Goal: Task Accomplishment & Management: Manage account settings

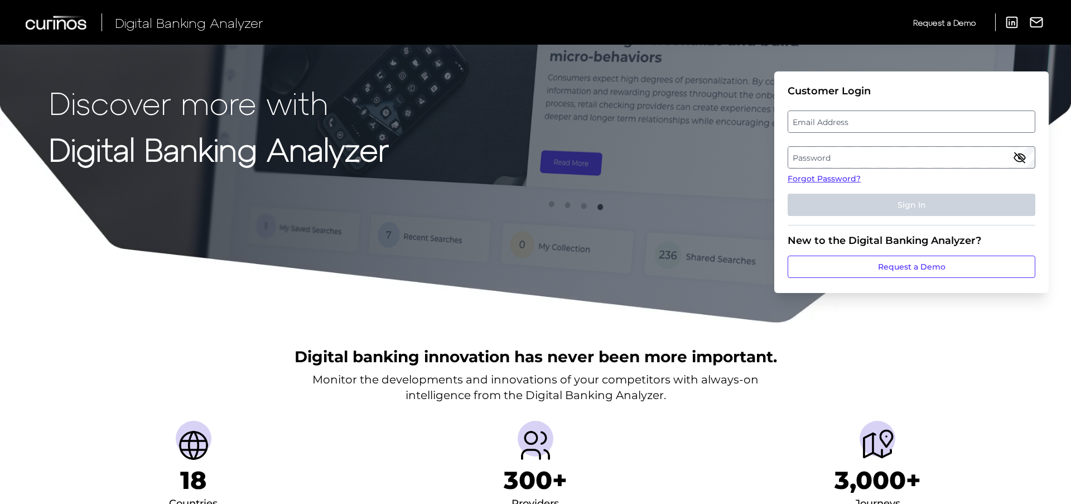
click at [852, 123] on label "Email Address" at bounding box center [911, 122] width 246 height 20
click at [852, 123] on input "email" at bounding box center [912, 121] width 248 height 22
type input "[EMAIL_ADDRESS][DOMAIN_NAME]"
click at [833, 181] on link "Forgot Password?" at bounding box center [912, 179] width 248 height 12
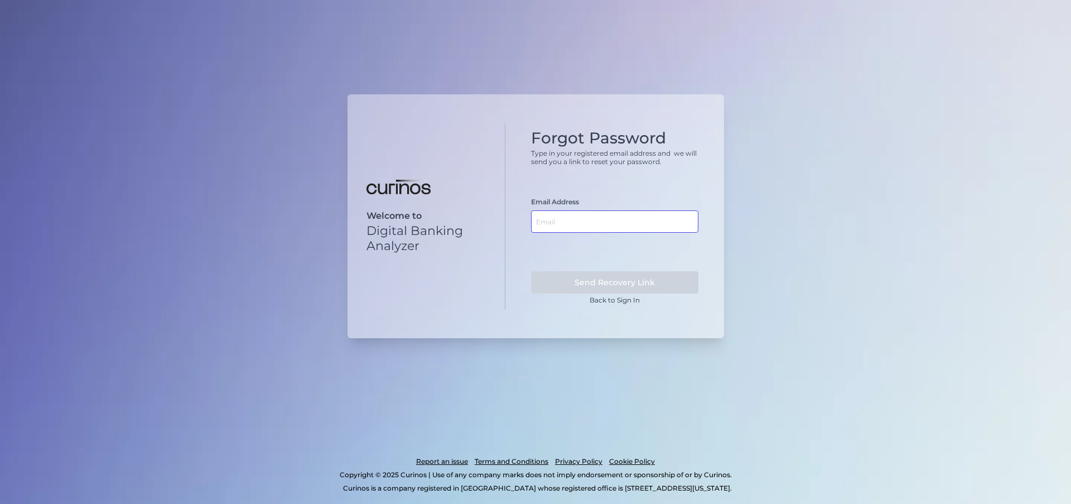
click at [541, 227] on input "text" at bounding box center [614, 221] width 167 height 22
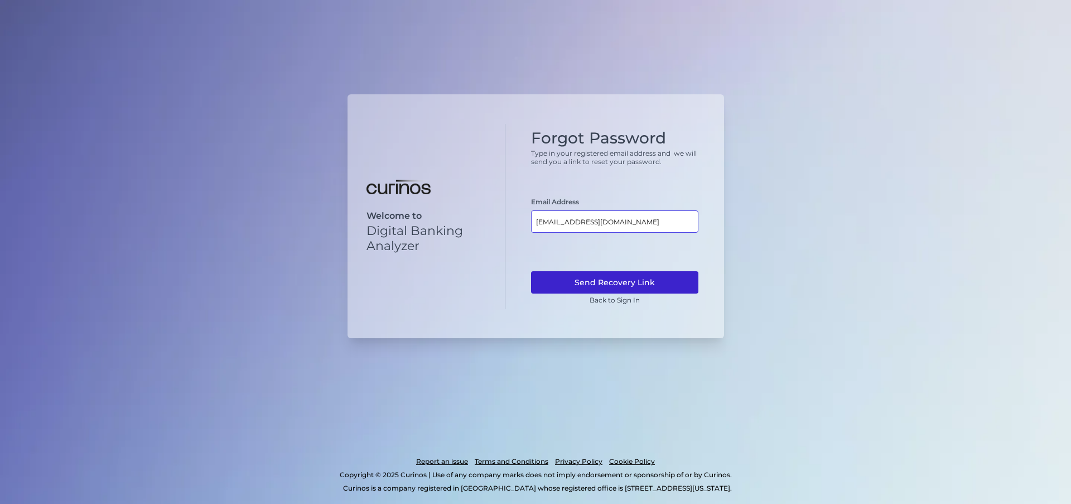
type input "[EMAIL_ADDRESS][DOMAIN_NAME]"
click at [611, 287] on button "Send Recovery Link" at bounding box center [614, 282] width 167 height 22
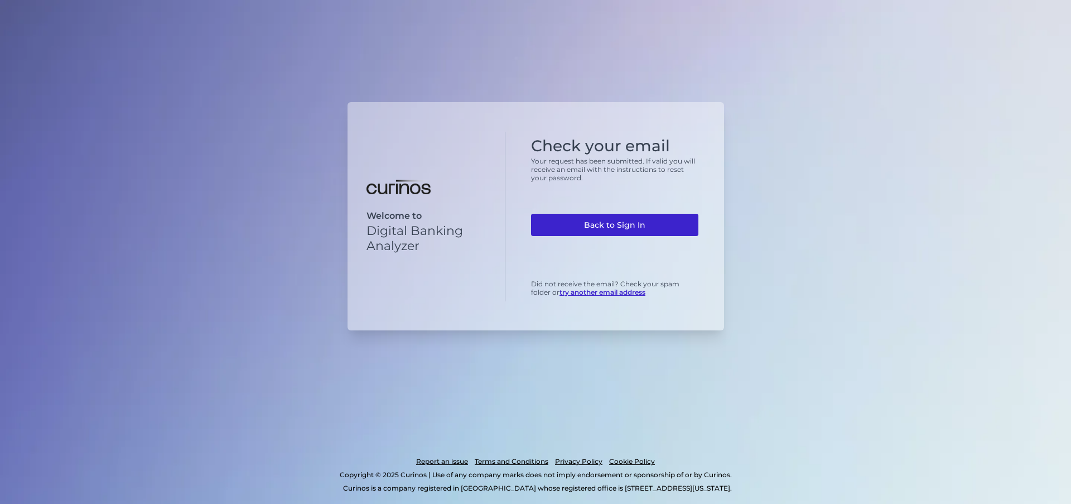
click at [635, 225] on link "Back to Sign In" at bounding box center [614, 225] width 167 height 22
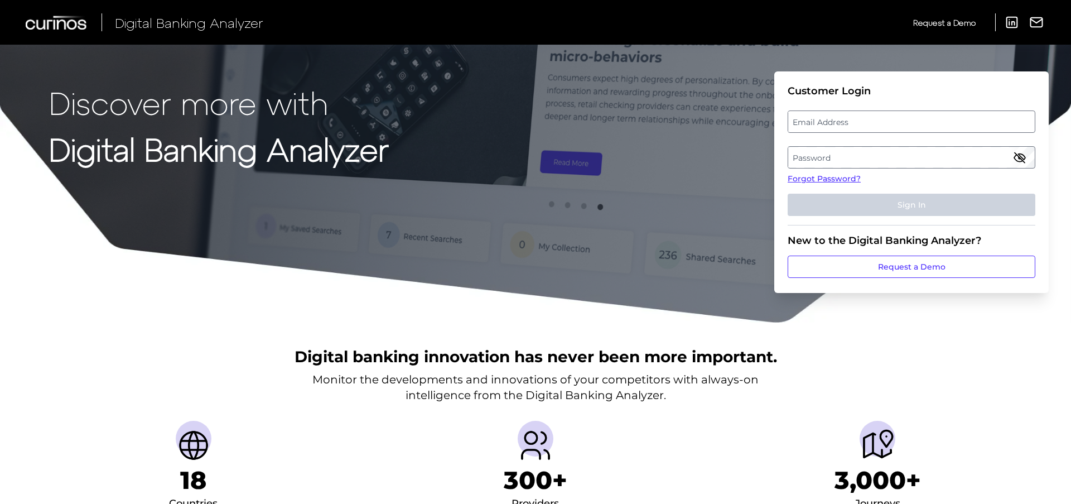
click at [871, 129] on label "Email Address" at bounding box center [911, 122] width 246 height 20
click at [871, 129] on input "email" at bounding box center [912, 121] width 248 height 22
type input "[EMAIL_ADDRESS][DOMAIN_NAME]"
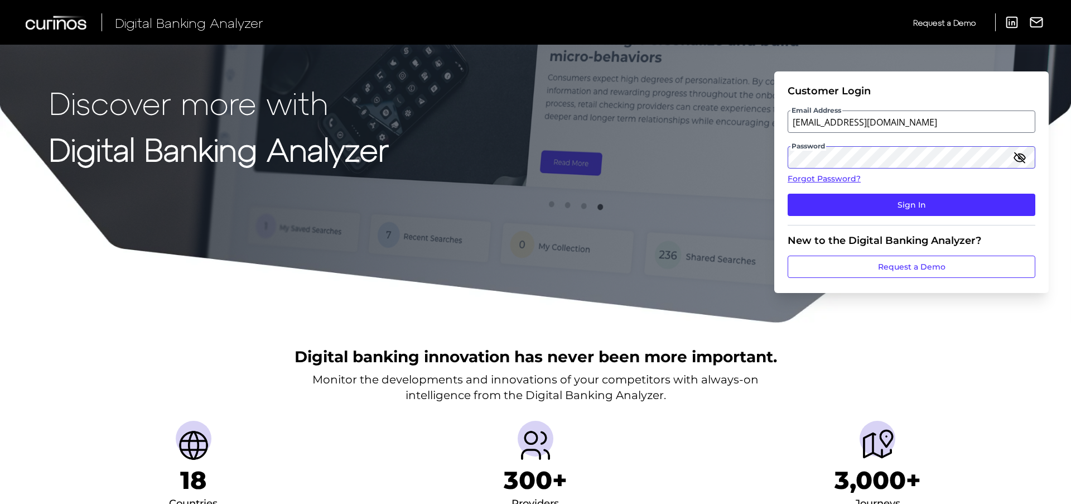
click at [788, 194] on button "Sign In" at bounding box center [912, 205] width 248 height 22
